Goal: Task Accomplishment & Management: Manage account settings

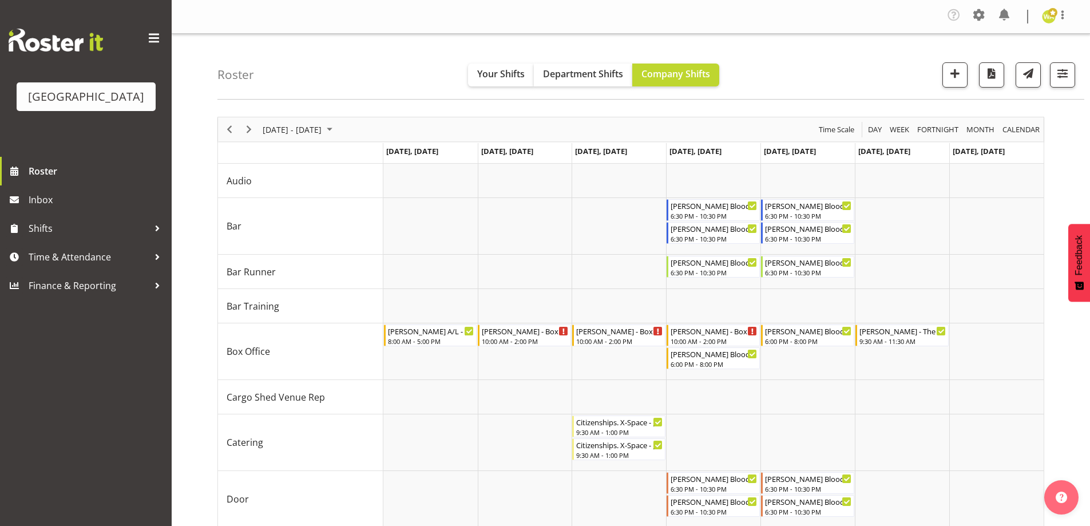
click at [517, 337] on div "10:00 AM - 2:00 PM" at bounding box center [525, 341] width 86 height 9
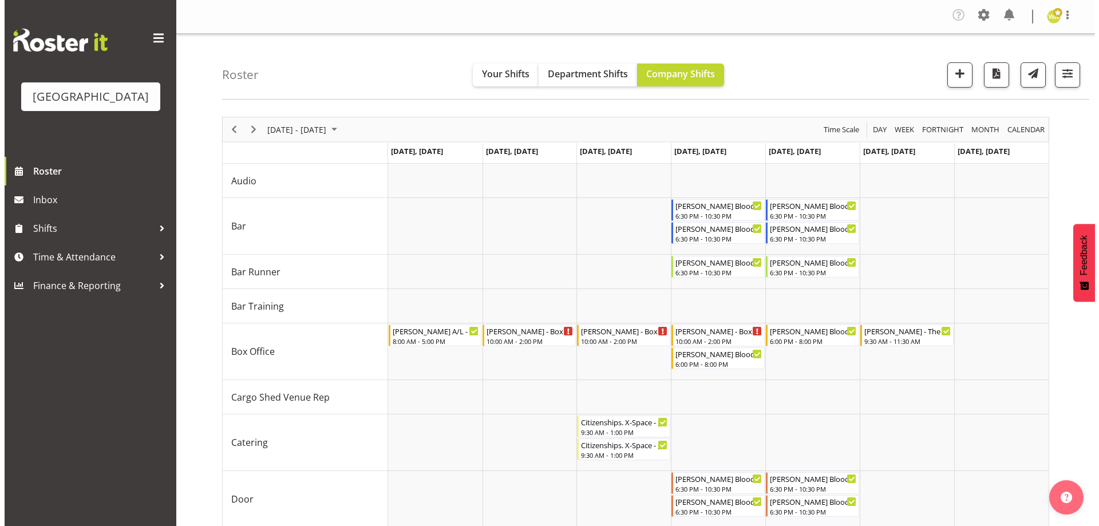
scroll to position [126, 0]
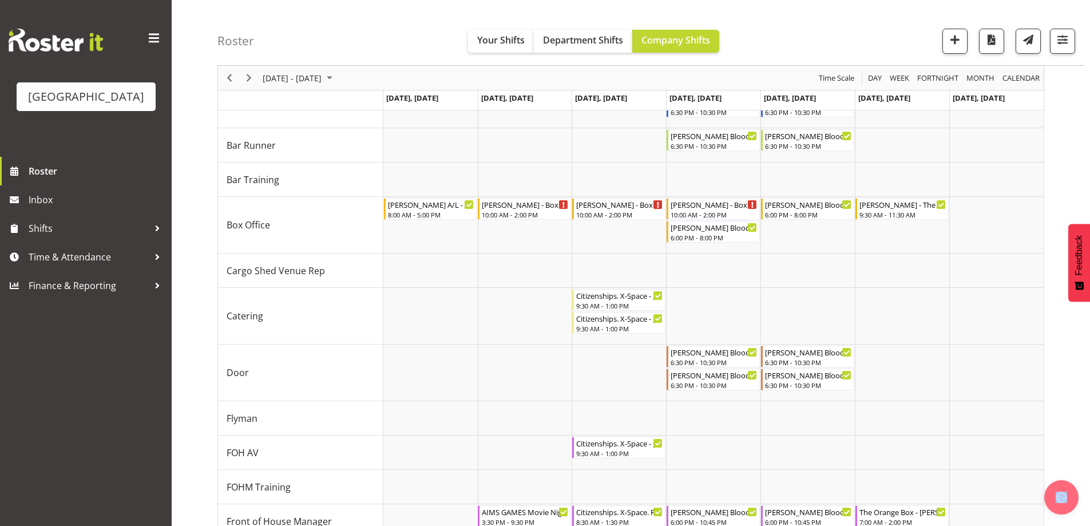
click at [0, 0] on div at bounding box center [0, 0] width 0 height 0
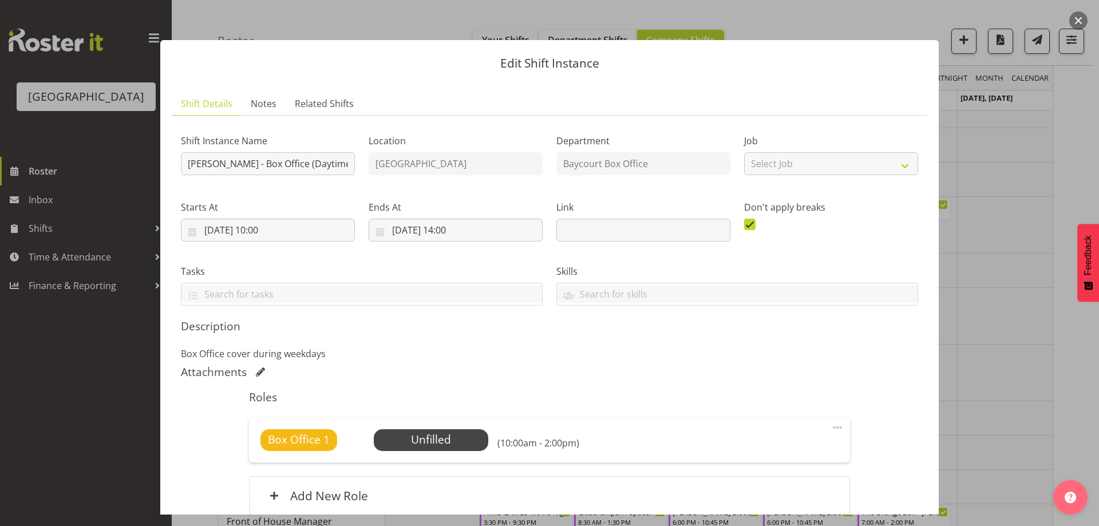
click at [424, 428] on div "Box Office 1 Unfilled Select Employee (10:00am - 2:00pm) Edit Cover Role Delete" at bounding box center [549, 440] width 600 height 45
click at [427, 434] on span "Select Employee" at bounding box center [430, 440] width 85 height 17
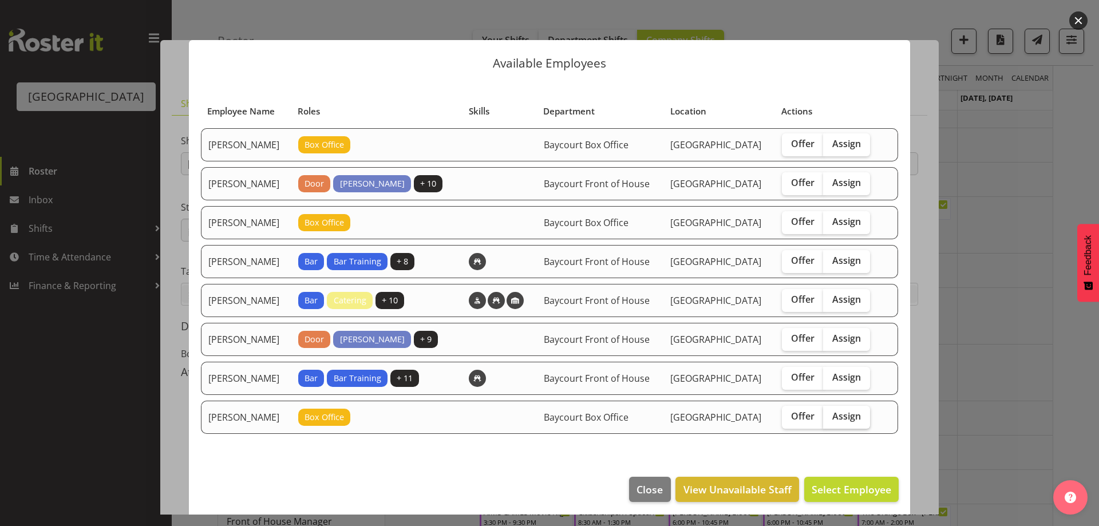
click at [843, 422] on span "Assign" at bounding box center [846, 415] width 29 height 11
click at [831, 420] on input "Assign" at bounding box center [826, 416] width 7 height 7
checkbox input "true"
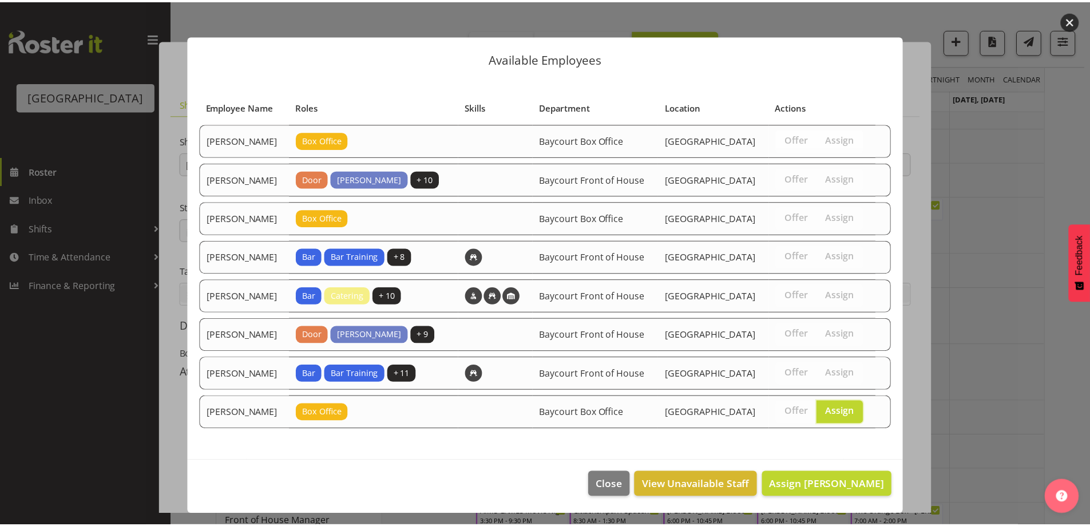
scroll to position [41, 0]
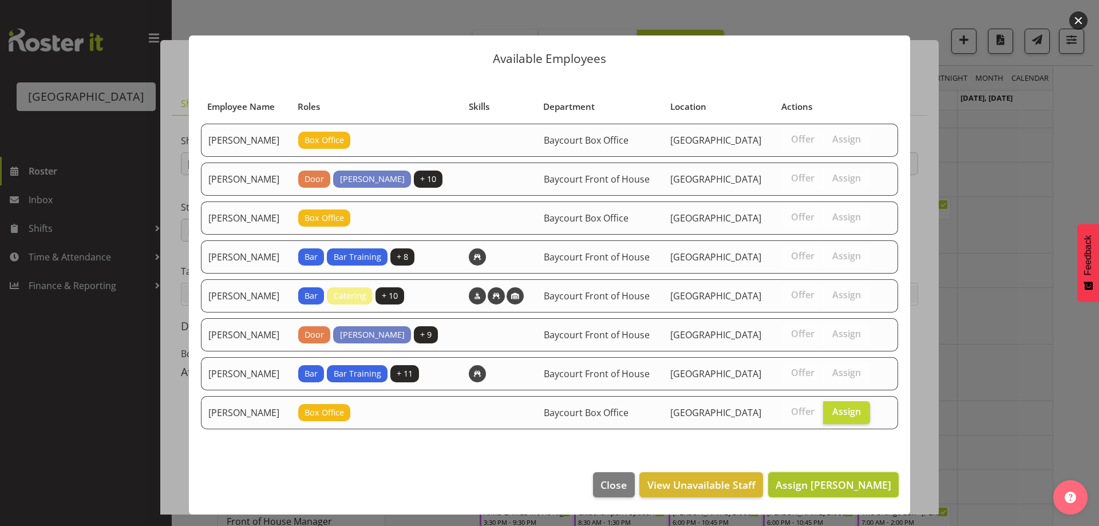
click at [831, 483] on span "Assign [PERSON_NAME]" at bounding box center [834, 485] width 116 height 14
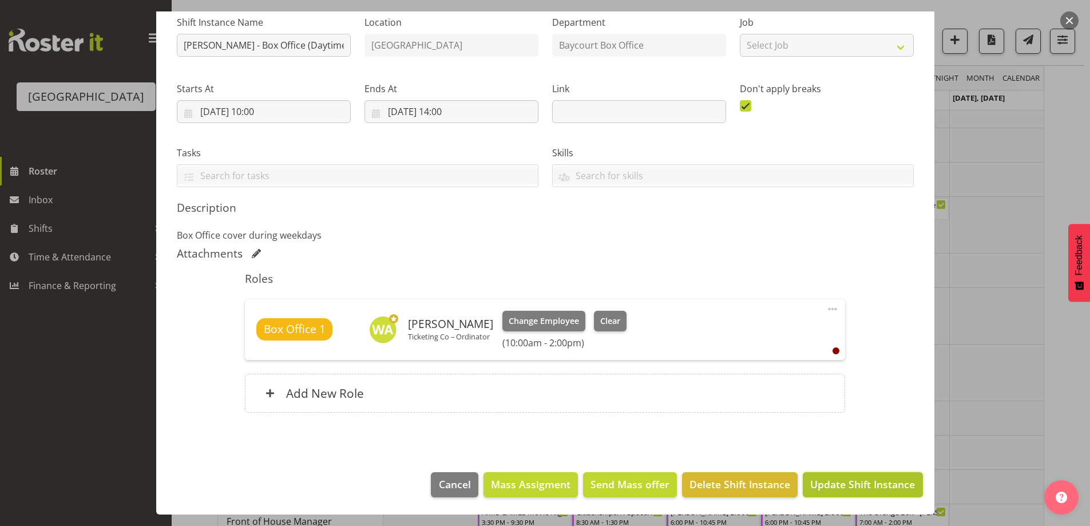
click at [871, 480] on span "Update Shift Instance" at bounding box center [863, 484] width 105 height 15
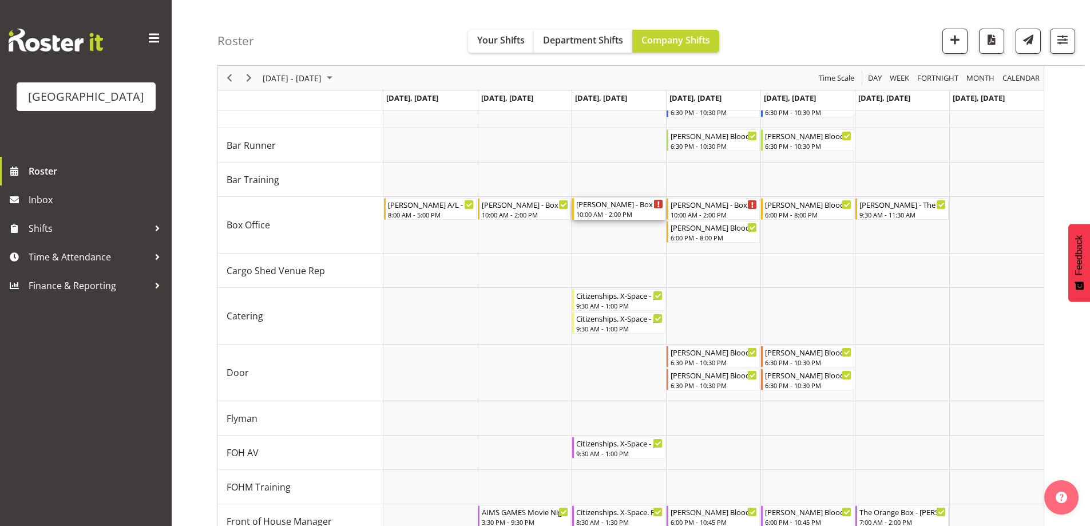
click at [622, 203] on div "[PERSON_NAME] - Box Office (Daytime Shifts) - Unfilled" at bounding box center [619, 203] width 87 height 11
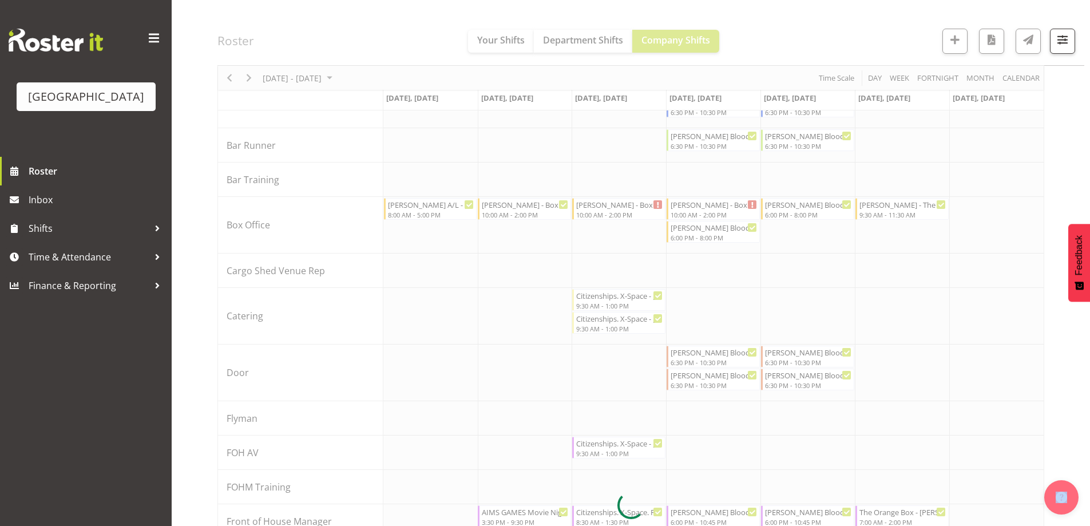
click at [622, 203] on div at bounding box center [631, 505] width 827 height 1030
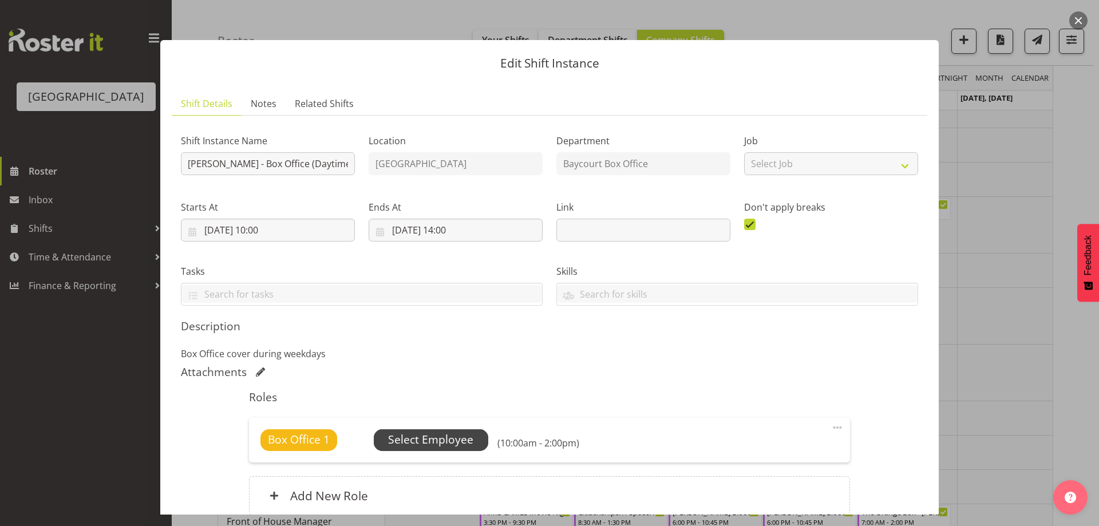
click at [425, 439] on span "Select Employee" at bounding box center [430, 440] width 85 height 17
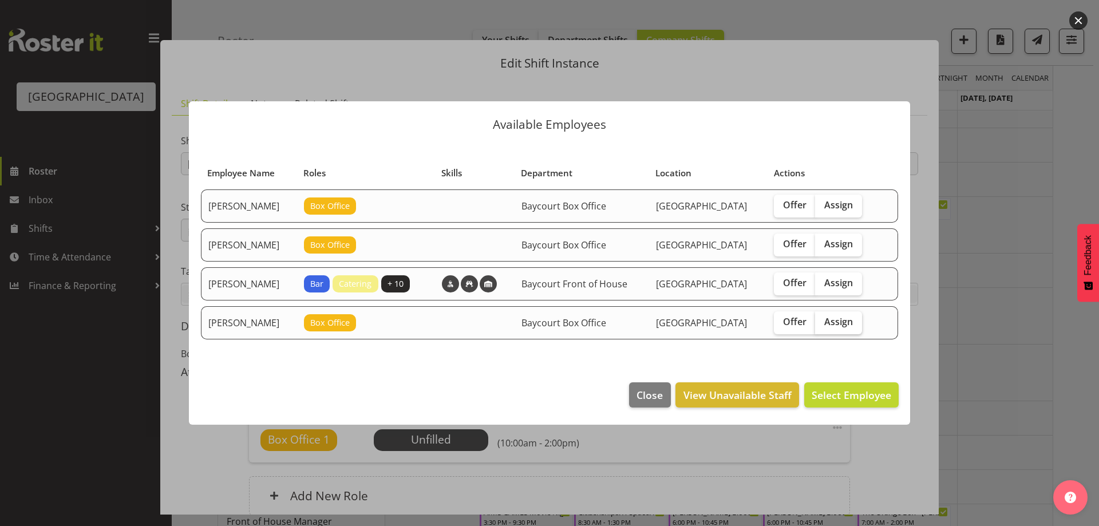
click at [853, 324] on span "Assign" at bounding box center [838, 321] width 29 height 11
click at [823, 324] on input "Assign" at bounding box center [818, 321] width 7 height 7
checkbox input "true"
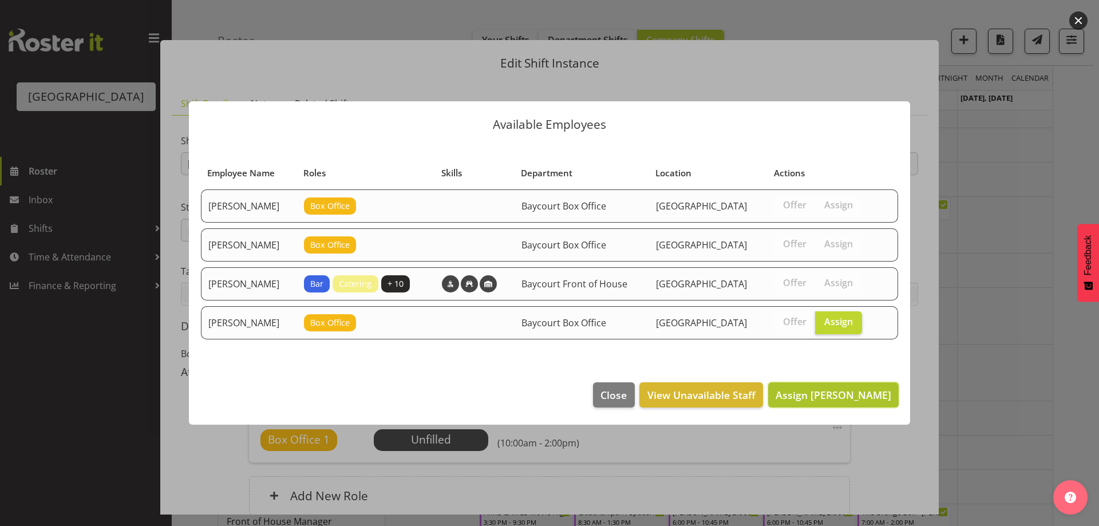
click at [869, 406] on button "Assign [PERSON_NAME]" at bounding box center [833, 394] width 131 height 25
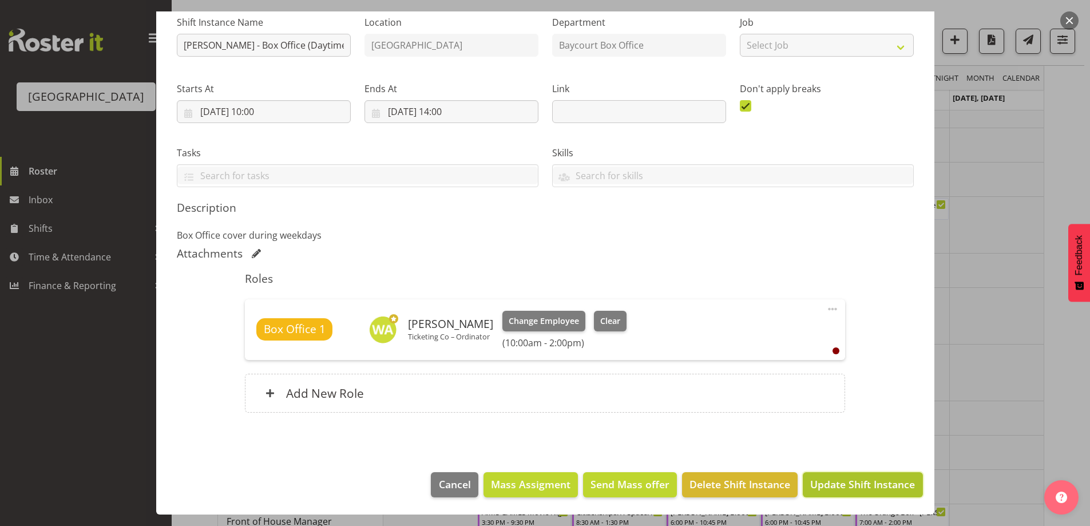
click at [855, 485] on span "Update Shift Instance" at bounding box center [863, 484] width 105 height 15
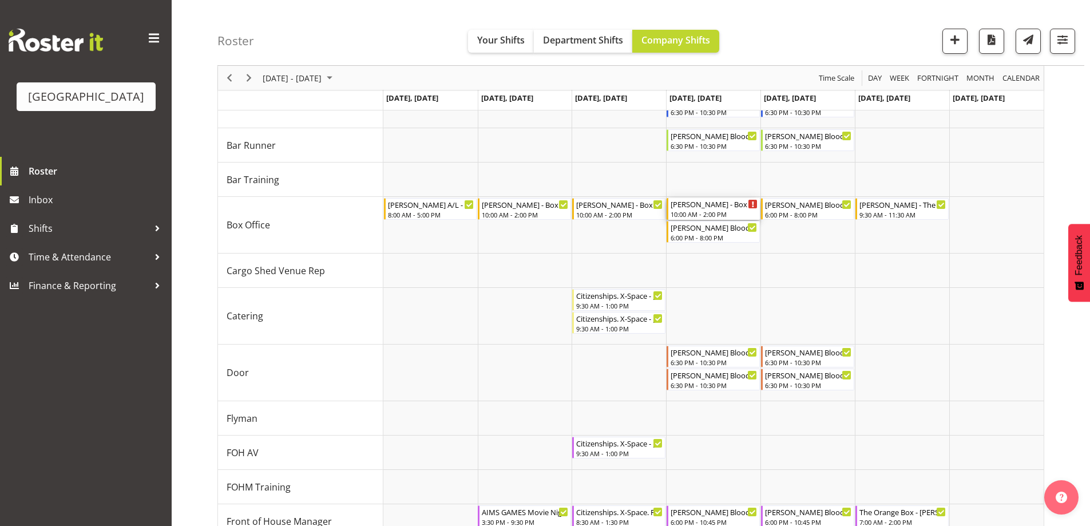
click at [698, 203] on div "[PERSON_NAME] - Box Office (Daytime Shifts) - Unfilled" at bounding box center [714, 203] width 87 height 11
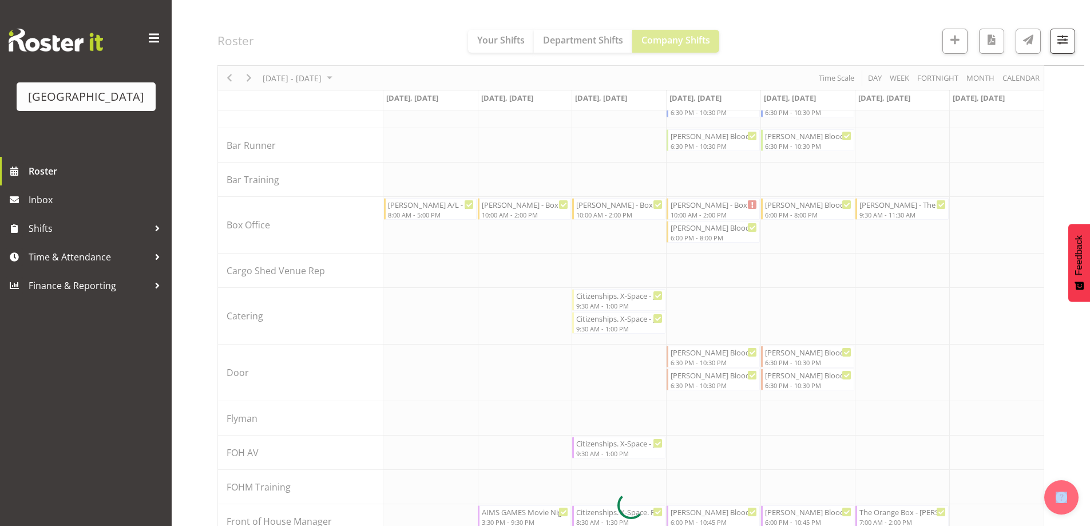
click at [698, 203] on div at bounding box center [631, 505] width 827 height 1030
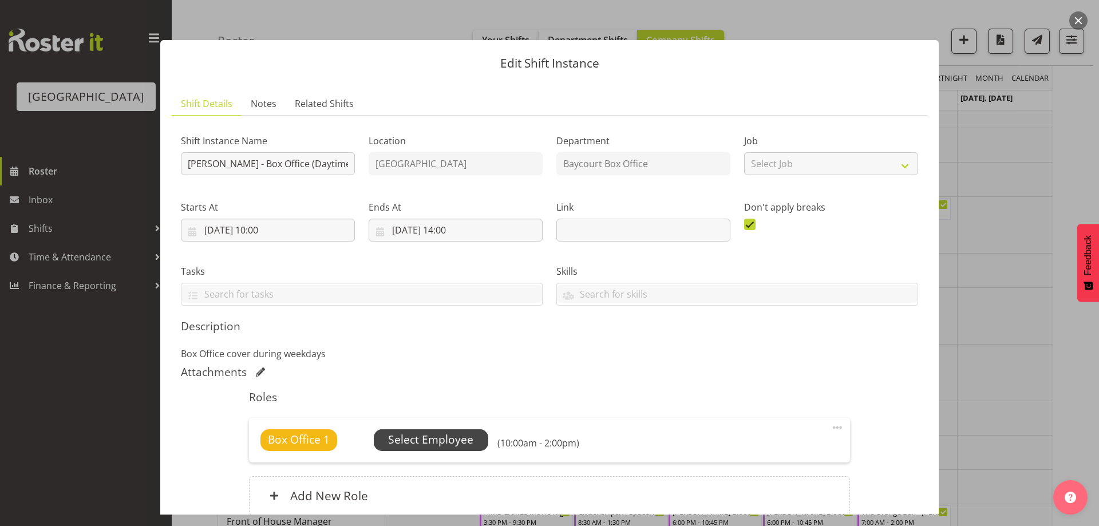
click at [401, 441] on span "Select Employee" at bounding box center [430, 440] width 85 height 17
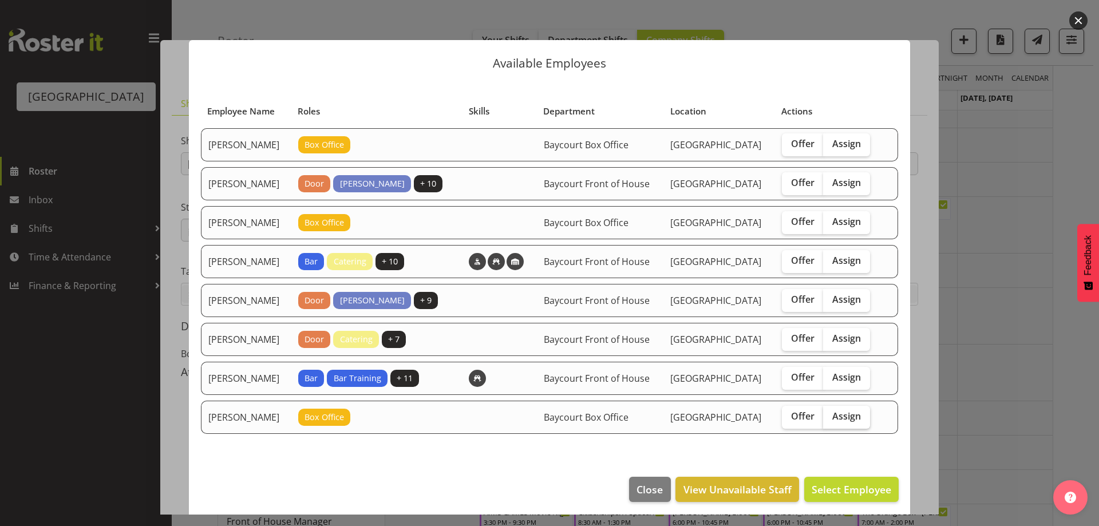
click at [867, 429] on label "Assign" at bounding box center [846, 417] width 47 height 23
click at [831, 420] on input "Assign" at bounding box center [826, 416] width 7 height 7
checkbox input "true"
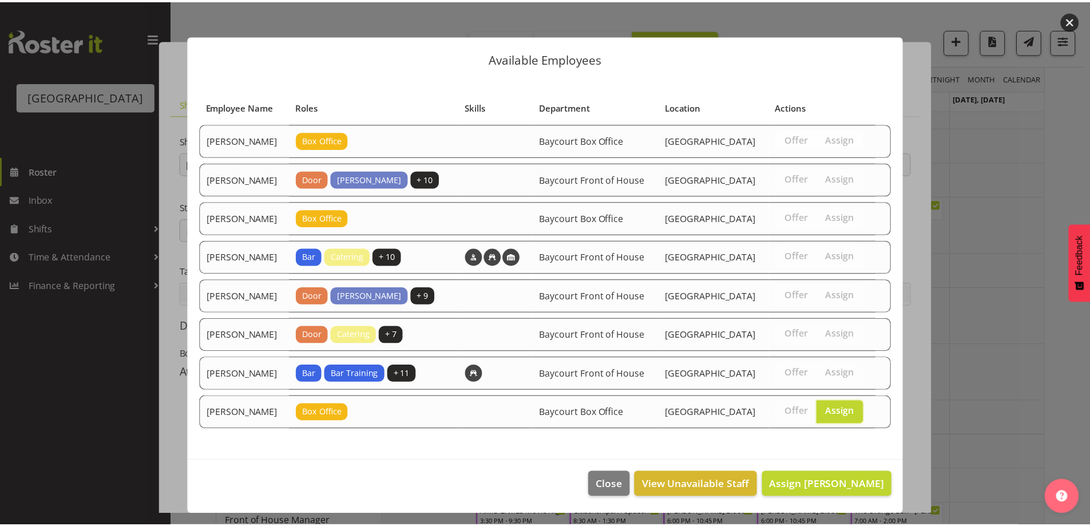
scroll to position [41, 0]
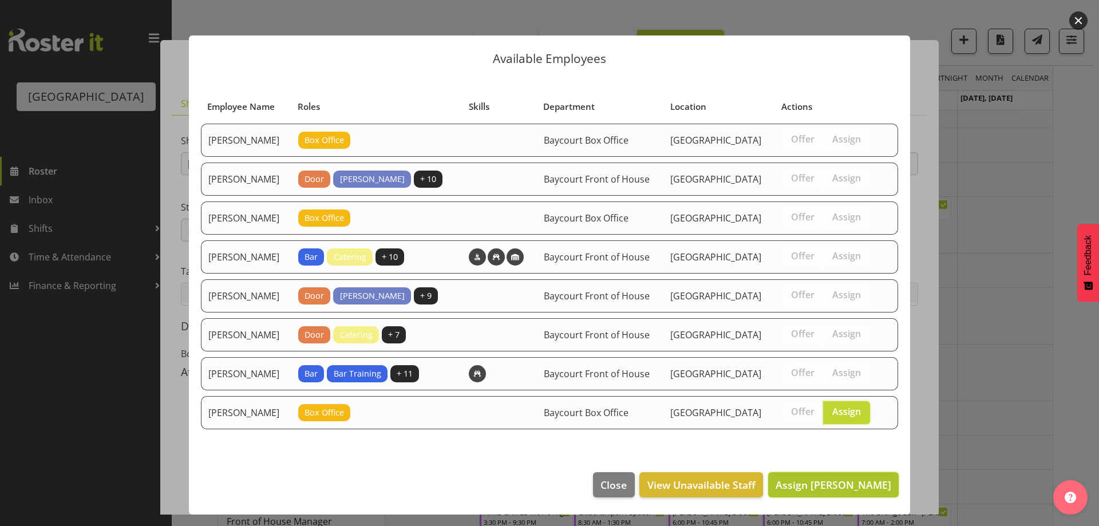
click at [866, 486] on span "Assign [PERSON_NAME]" at bounding box center [834, 485] width 116 height 14
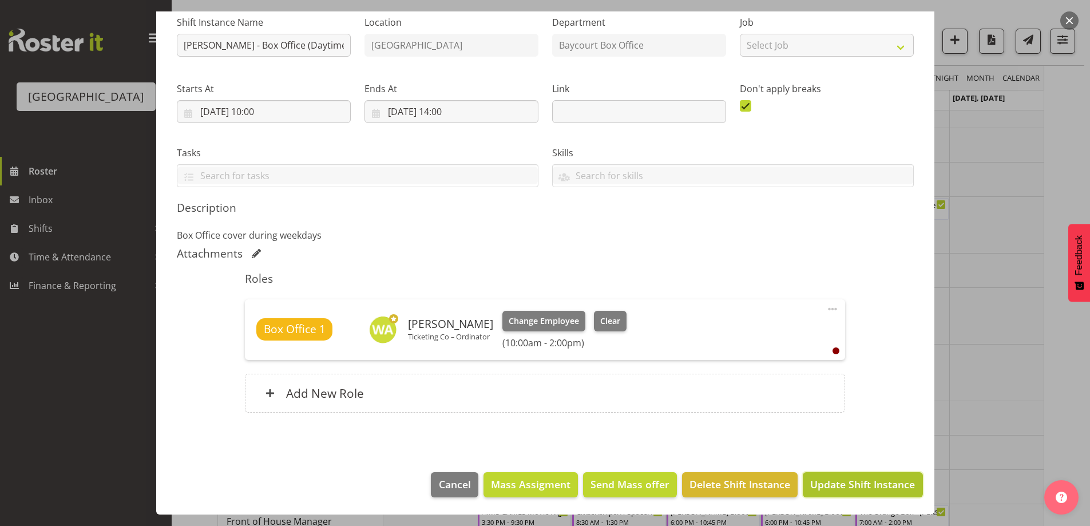
click at [880, 487] on span "Update Shift Instance" at bounding box center [863, 484] width 105 height 15
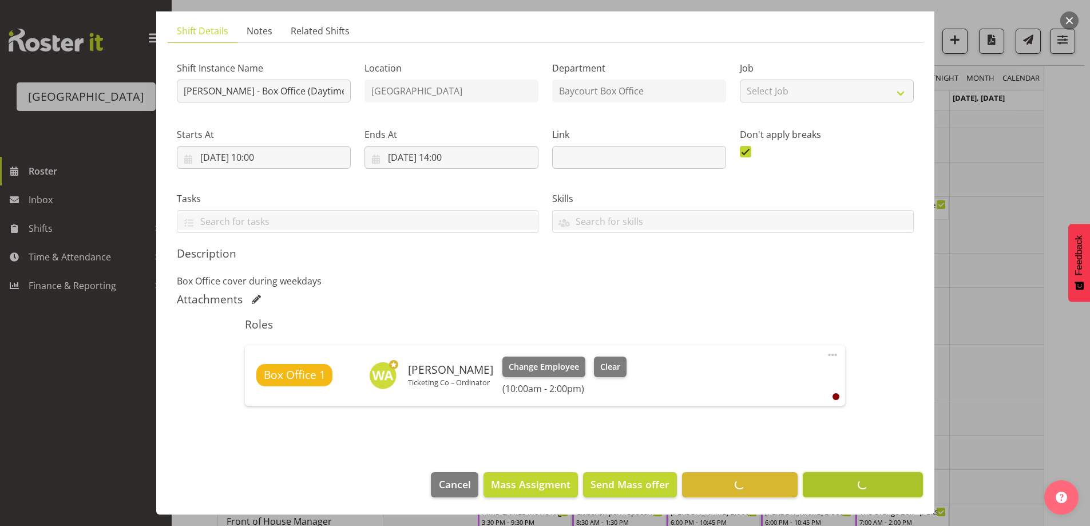
scroll to position [73, 0]
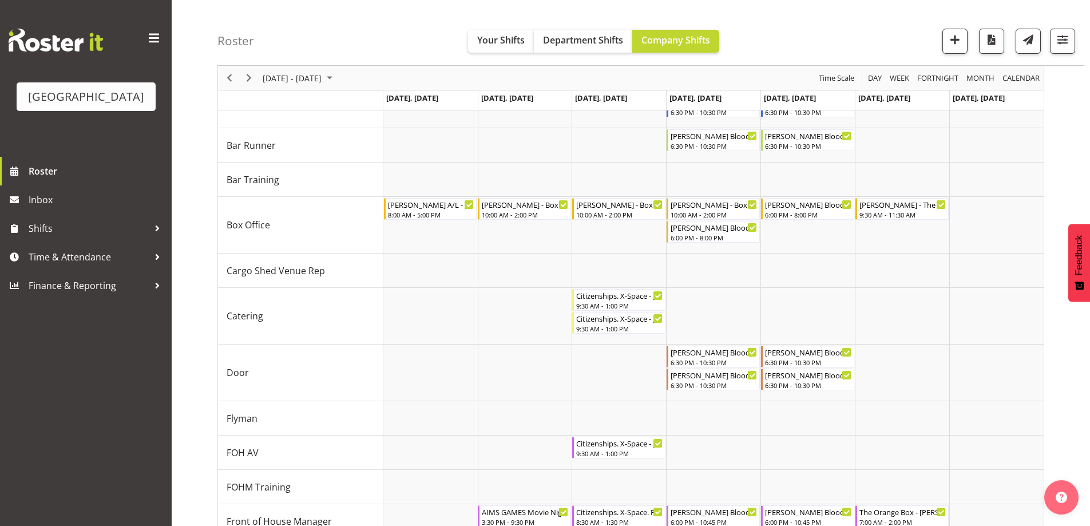
click at [861, 32] on div "Roster Your Shifts Department Shifts Company Shifts All Locations [GEOGRAPHIC_D…" at bounding box center [651, 33] width 867 height 66
